Goal: Obtain resource: Download file/media

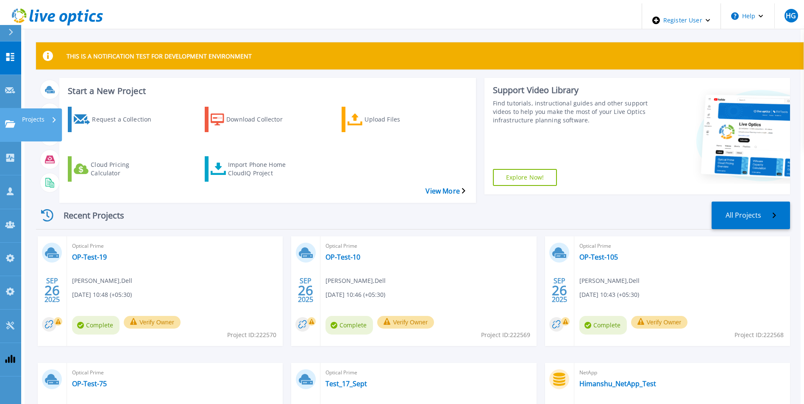
drag, startPoint x: 11, startPoint y: 98, endPoint x: 19, endPoint y: 101, distance: 8.7
click at [11, 109] on link "Projects Projects" at bounding box center [10, 125] width 21 height 33
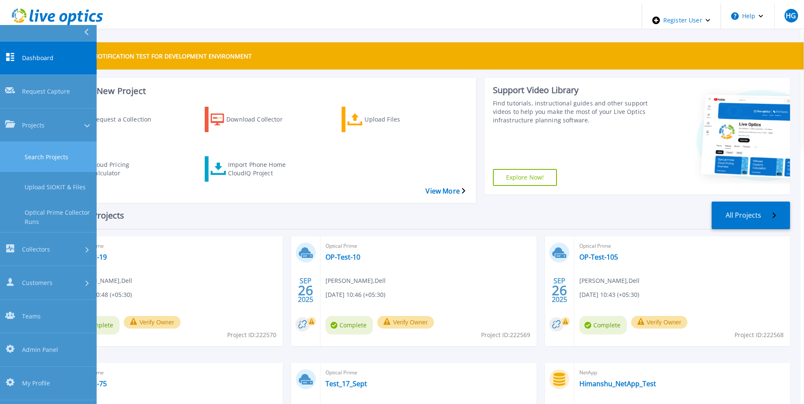
click at [33, 142] on link "Search Projects" at bounding box center [48, 157] width 97 height 30
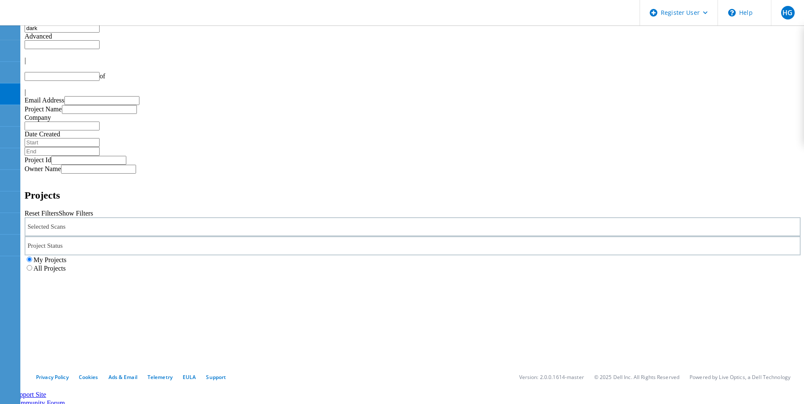
type input "1"
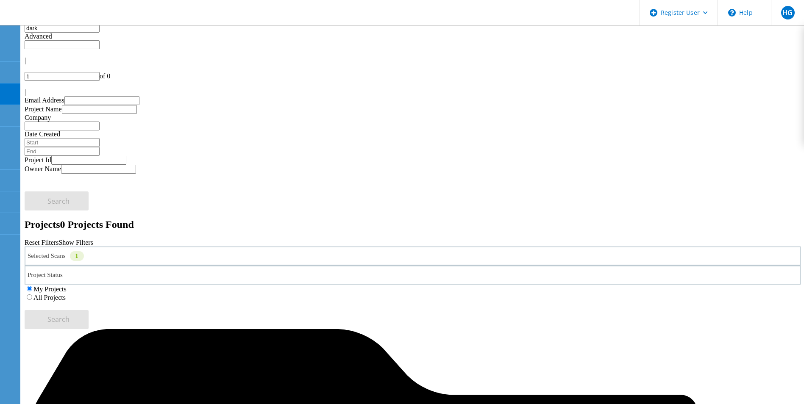
click at [200, 247] on div "Selected Scans 1" at bounding box center [413, 256] width 776 height 19
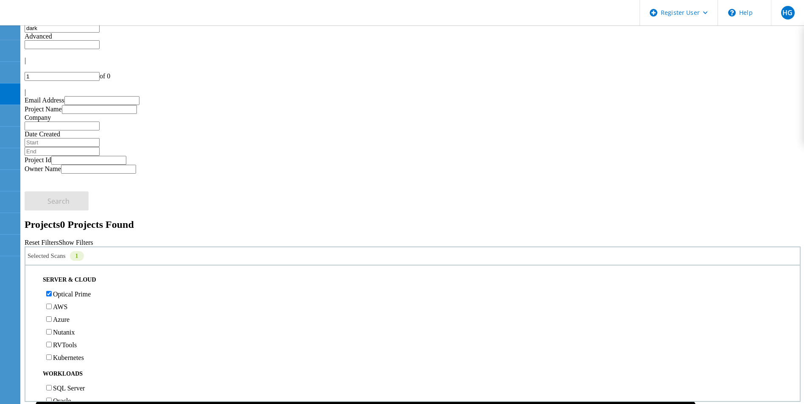
click at [72, 291] on label "Optical Prime" at bounding box center [72, 294] width 38 height 7
click at [52, 291] on input "Optical Prime" at bounding box center [49, 294] width 6 height 6
click at [69, 342] on label "RVTools" at bounding box center [65, 345] width 24 height 7
click at [52, 342] on input "RVTools" at bounding box center [49, 345] width 6 height 6
click at [66, 294] on label "All Projects" at bounding box center [49, 297] width 32 height 7
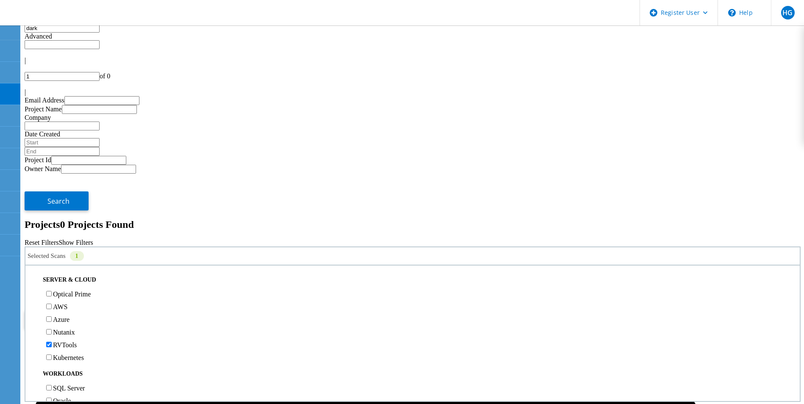
click at [32, 295] on input "All Projects" at bounding box center [30, 298] width 6 height 6
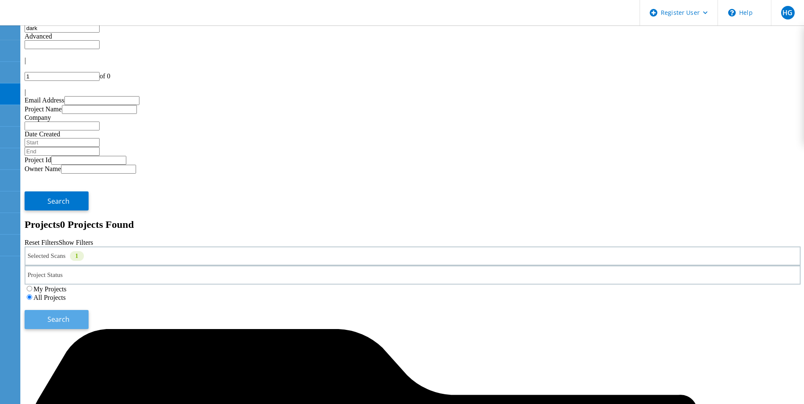
click at [89, 310] on button "Search" at bounding box center [57, 319] width 64 height 19
click at [63, 33] on input "dark" at bounding box center [62, 28] width 75 height 9
type input "d"
click at [89, 310] on button "Search" at bounding box center [57, 319] width 64 height 19
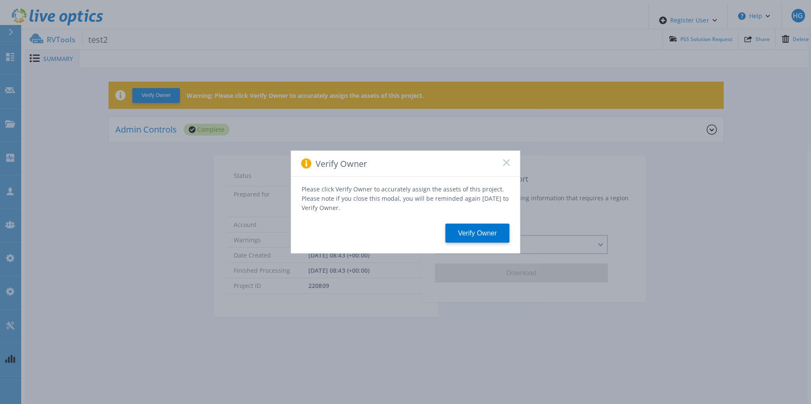
click at [507, 166] on icon at bounding box center [506, 162] width 7 height 7
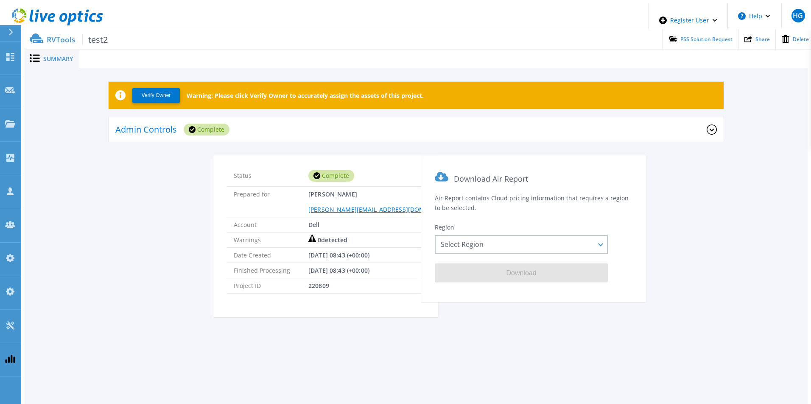
click at [440, 134] on div "Admin Controls Complete" at bounding box center [410, 129] width 591 height 23
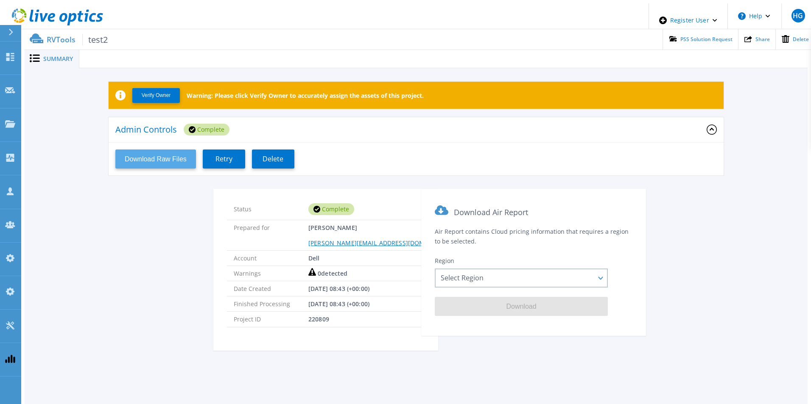
click at [160, 150] on button "Download Raw Files" at bounding box center [155, 159] width 81 height 19
